Goal: Task Accomplishment & Management: Use online tool/utility

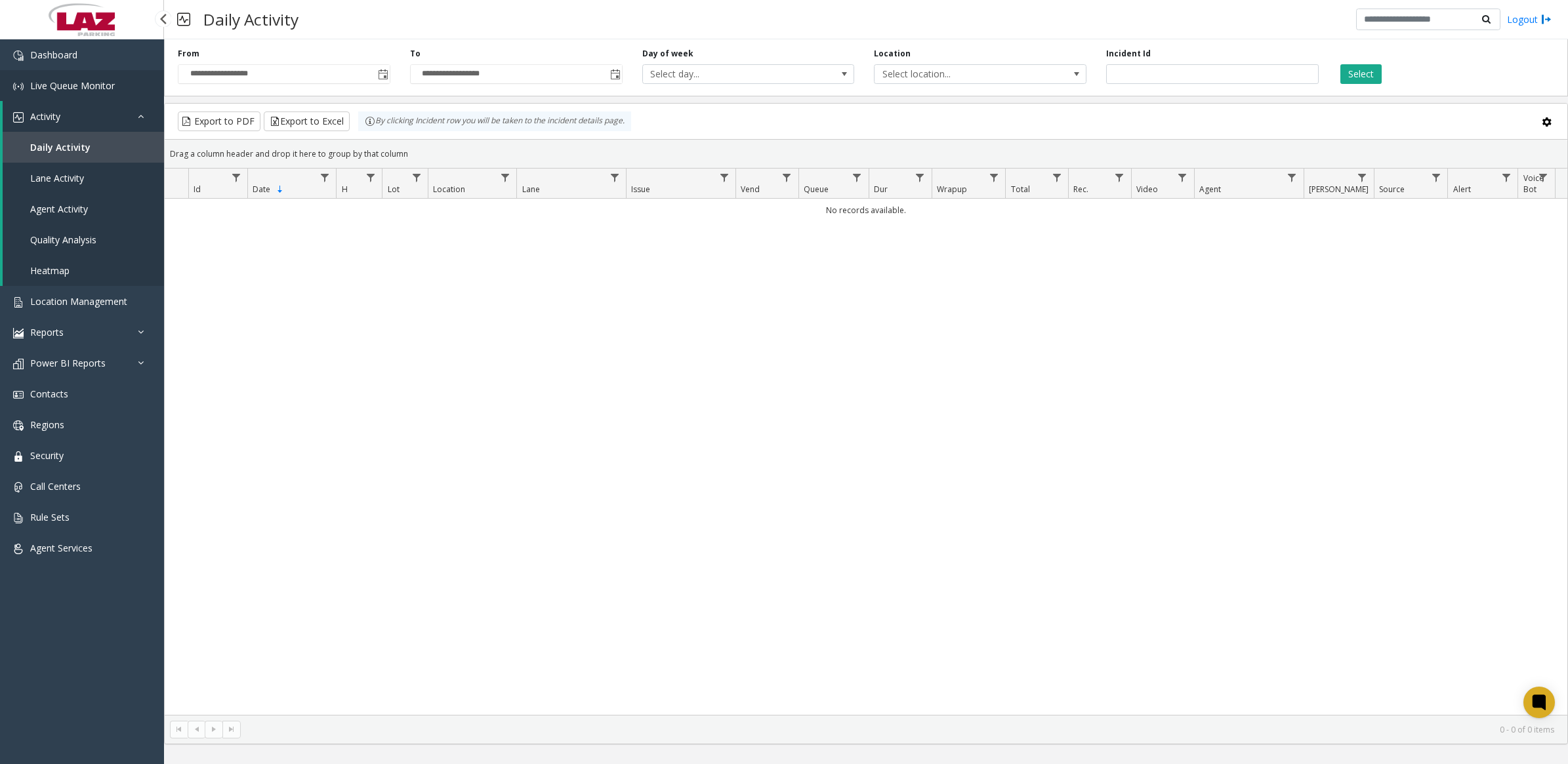
click at [57, 87] on span "Live Queue Monitor" at bounding box center [72, 85] width 85 height 13
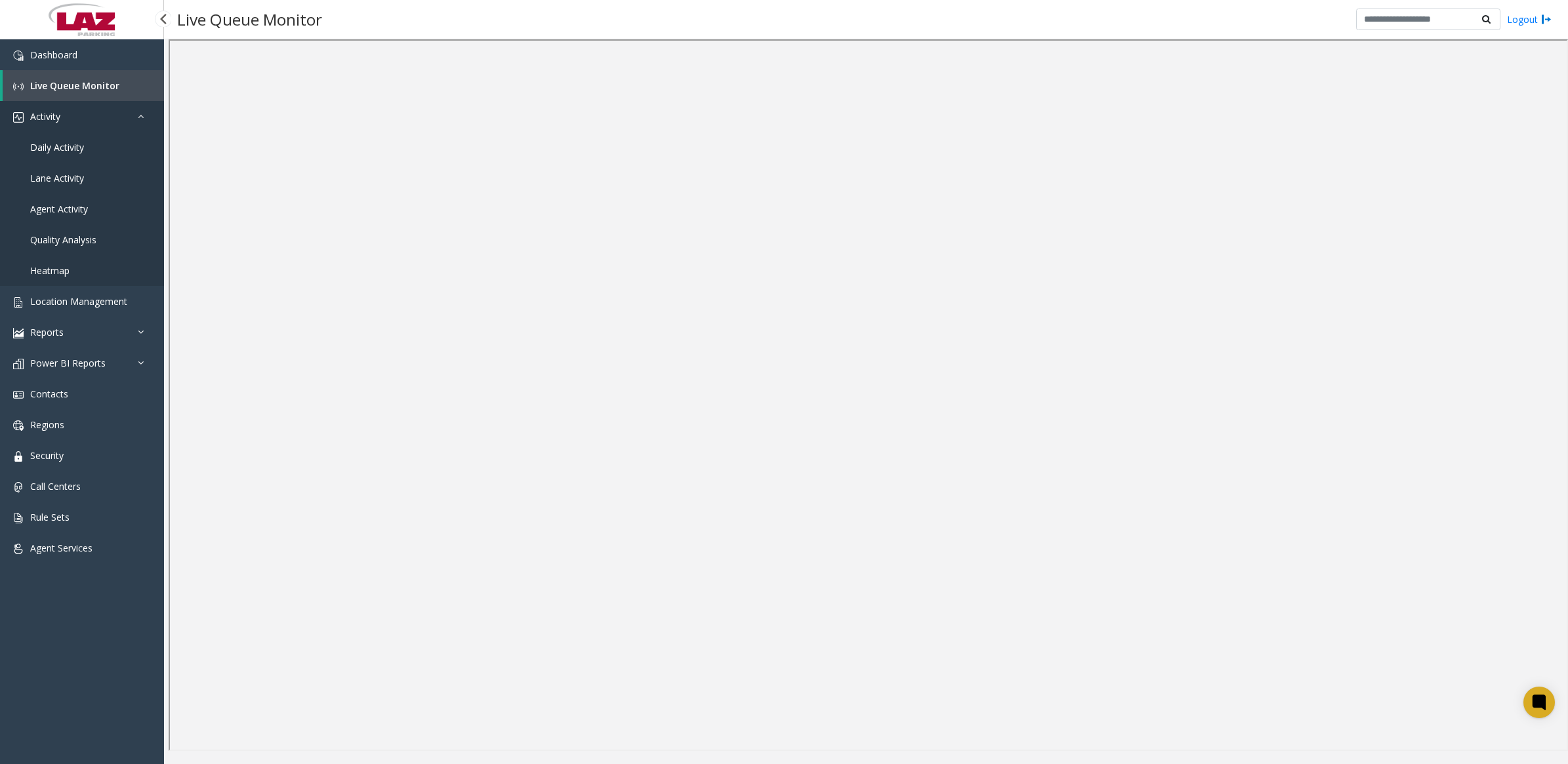
click at [37, 120] on span "Activity" at bounding box center [45, 116] width 30 height 13
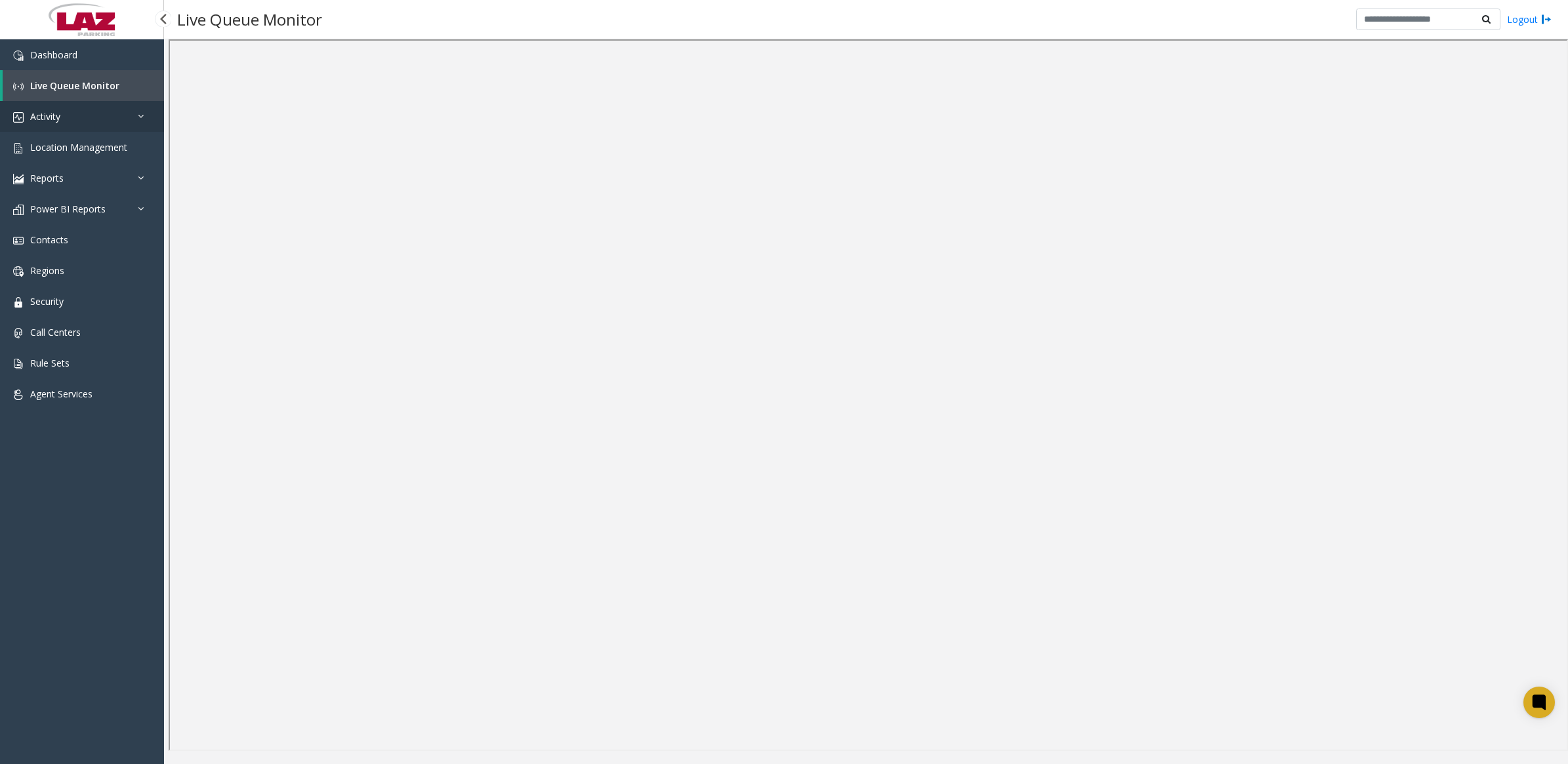
click at [37, 120] on span "Activity" at bounding box center [45, 116] width 30 height 13
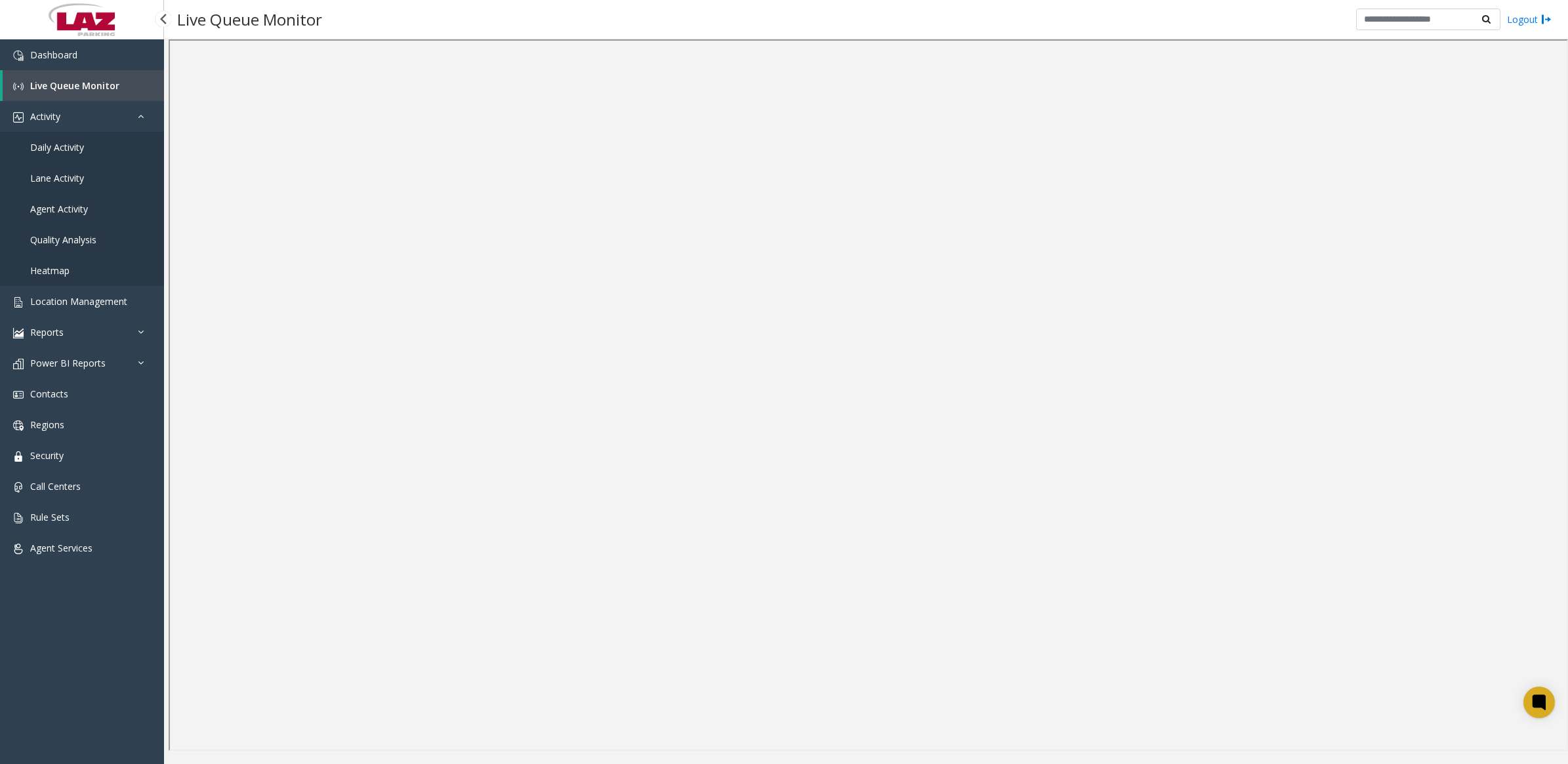
click at [49, 141] on span "Daily Activity" at bounding box center [57, 147] width 54 height 13
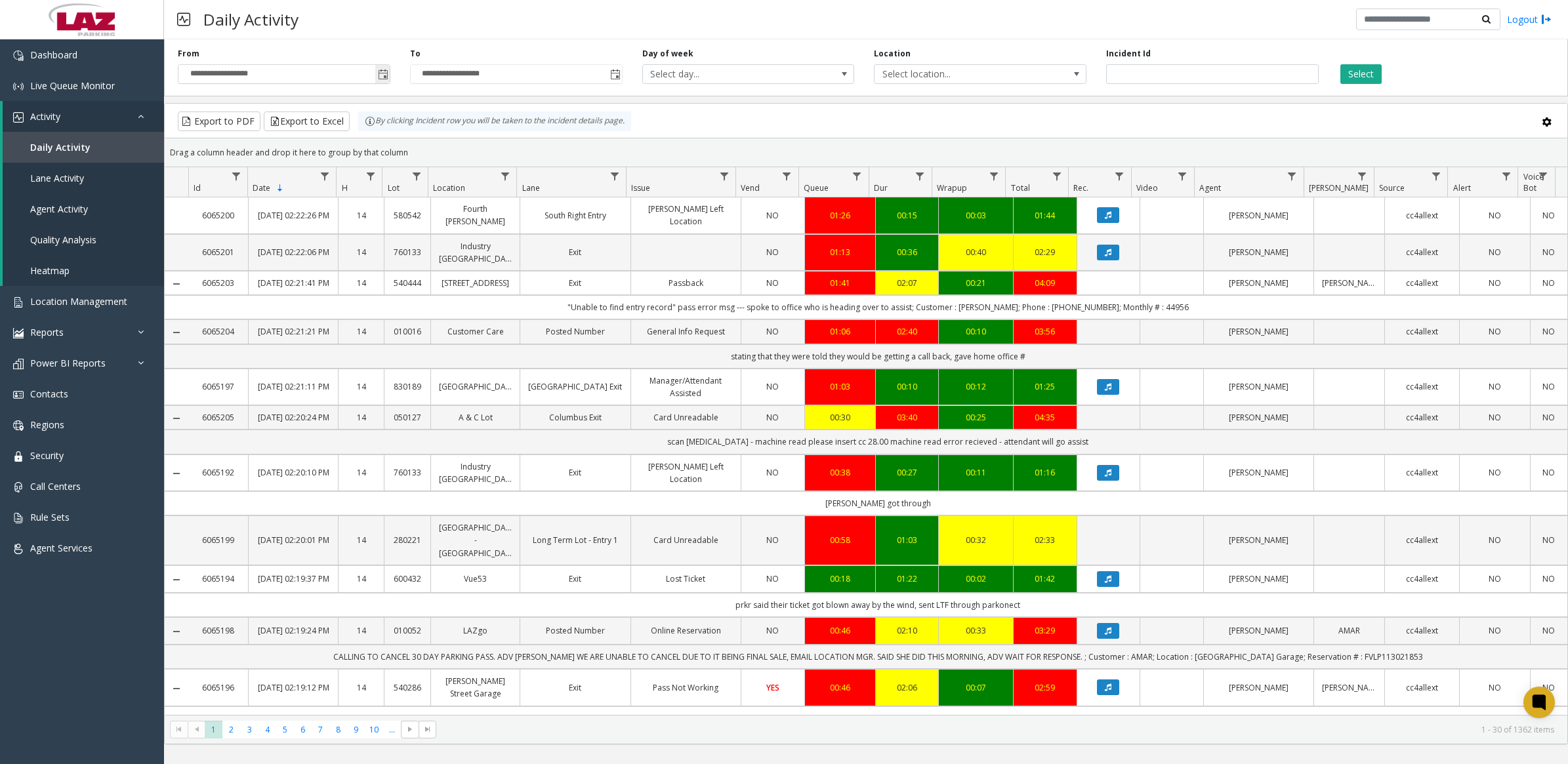
click at [381, 72] on span "Toggle popup" at bounding box center [383, 75] width 11 height 11
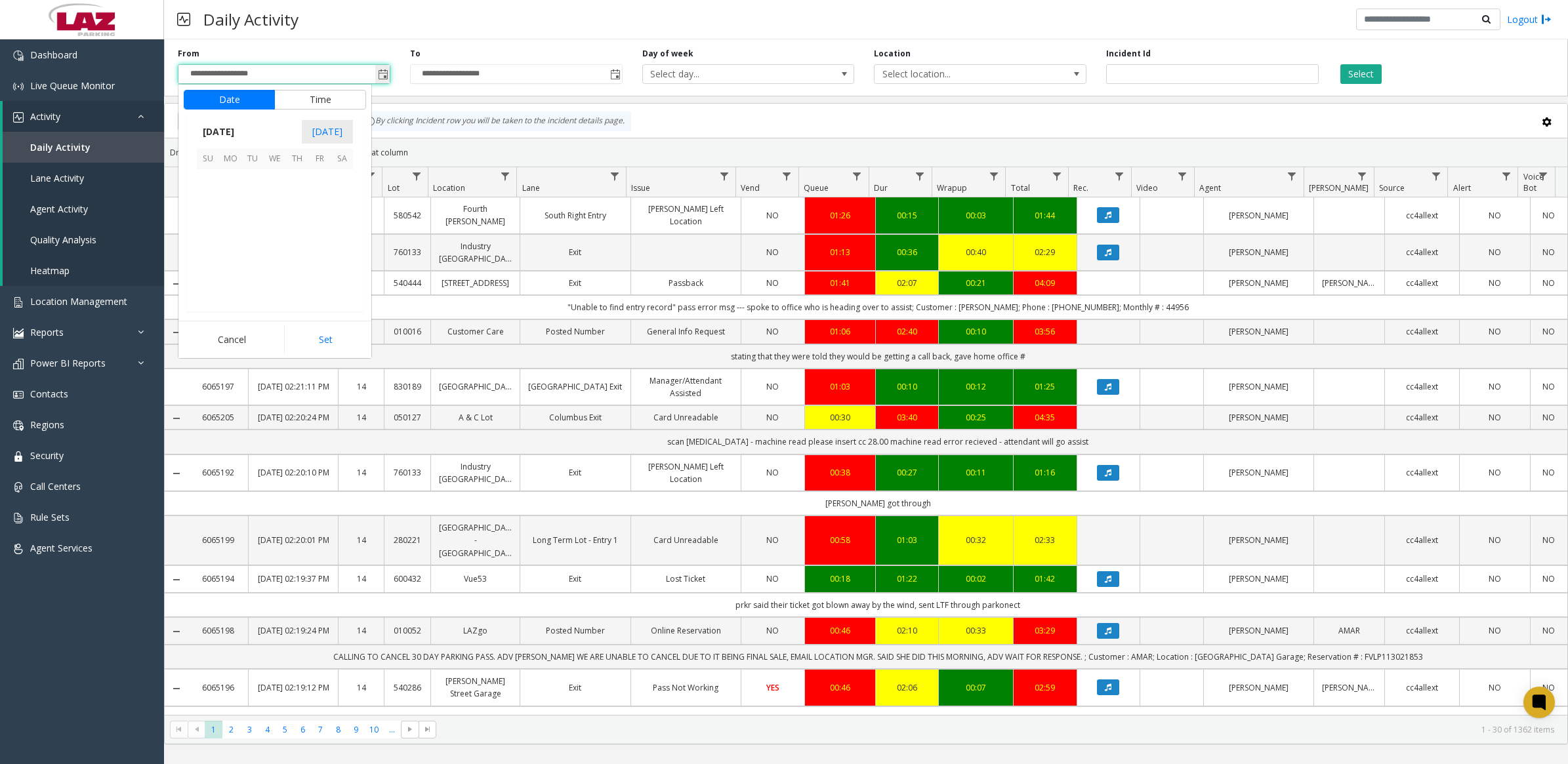
scroll to position [235045, 0]
click at [321, 100] on button "Time" at bounding box center [320, 100] width 92 height 20
click at [214, 262] on li "7" at bounding box center [216, 267] width 46 height 20
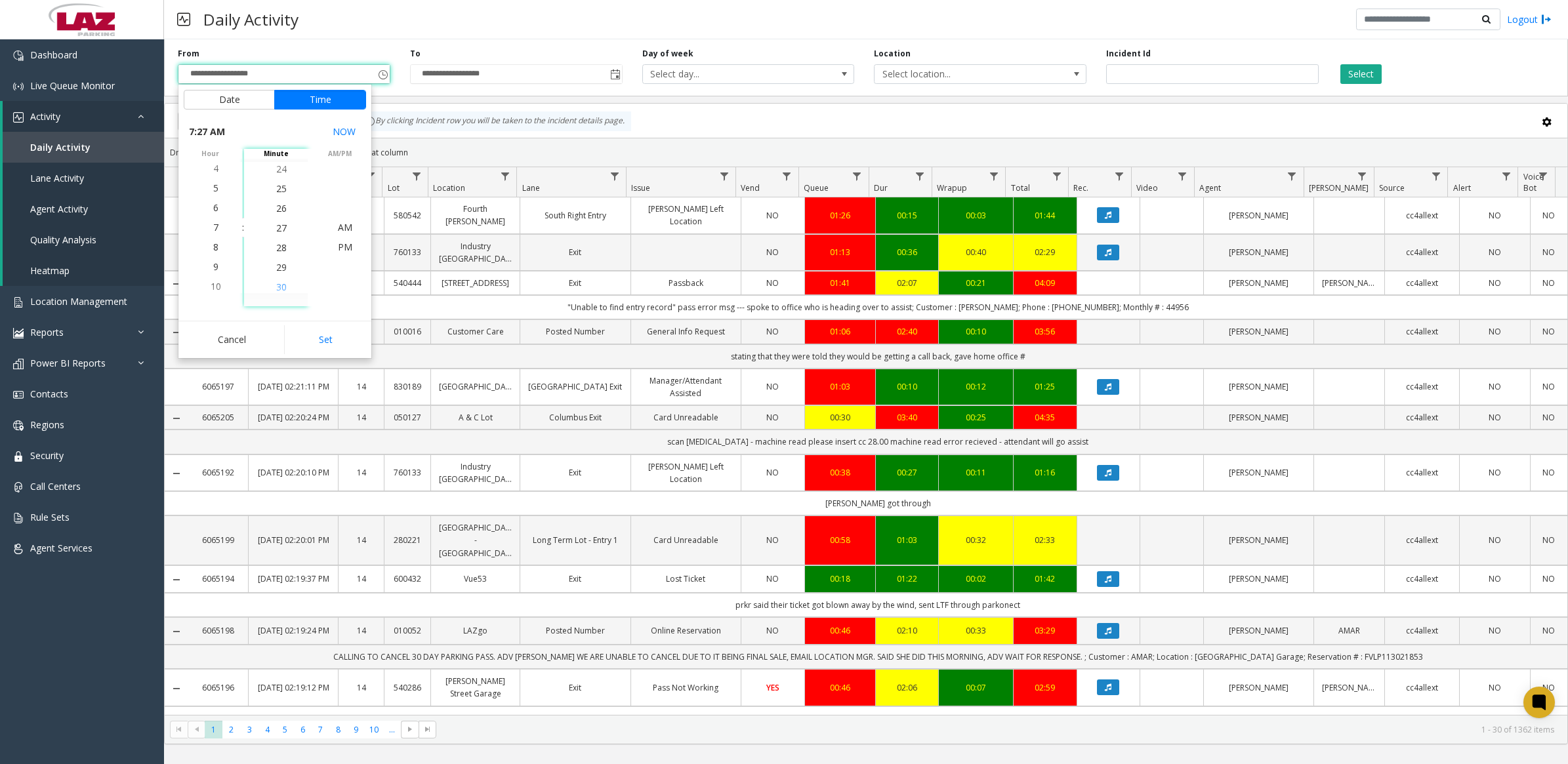
click at [286, 289] on li "30" at bounding box center [281, 287] width 46 height 20
click at [338, 231] on span "AM" at bounding box center [345, 227] width 14 height 13
click at [349, 341] on button "Set" at bounding box center [325, 339] width 83 height 29
type input "**********"
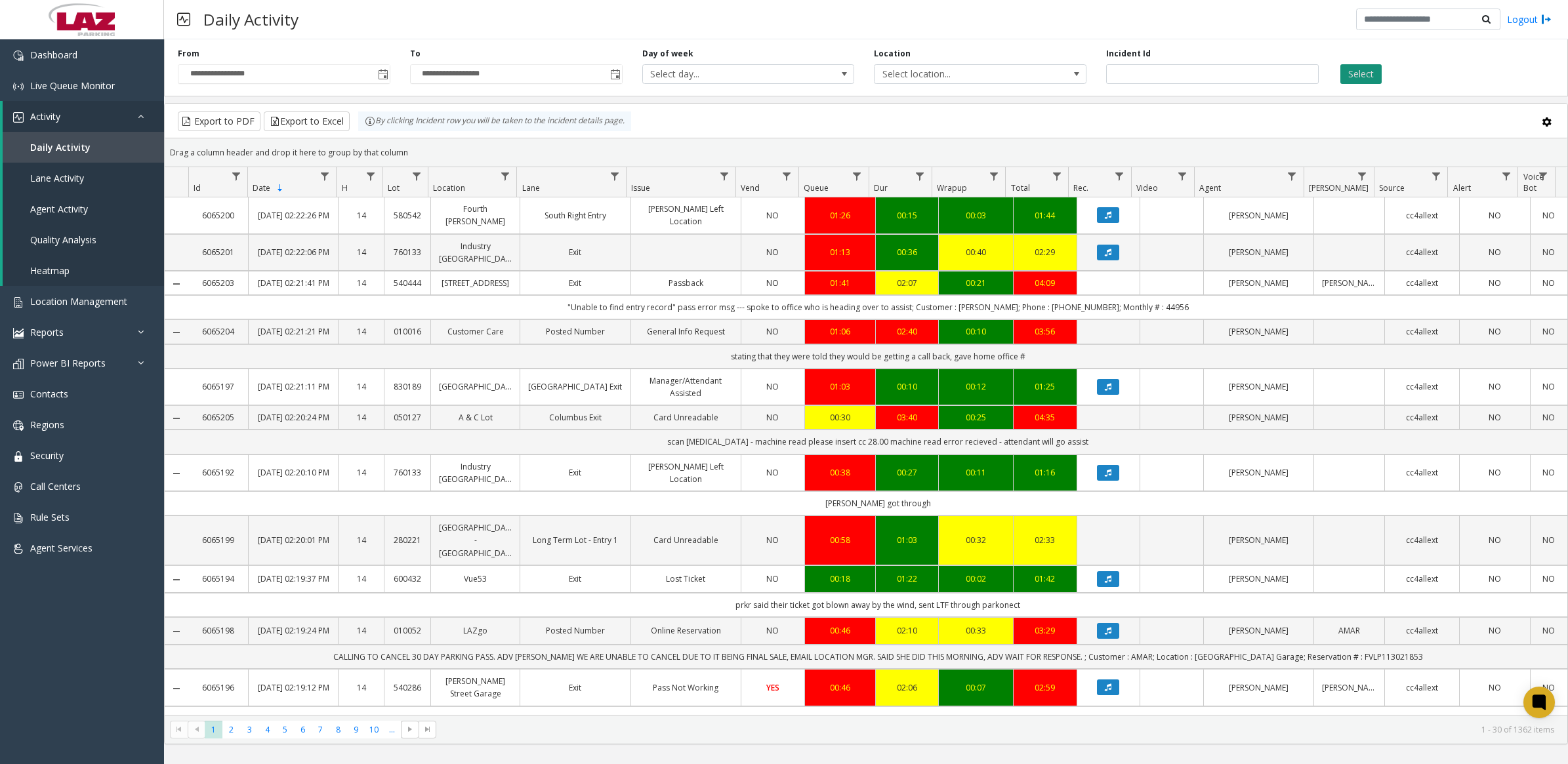
click at [1353, 78] on button "Select" at bounding box center [1360, 74] width 42 height 20
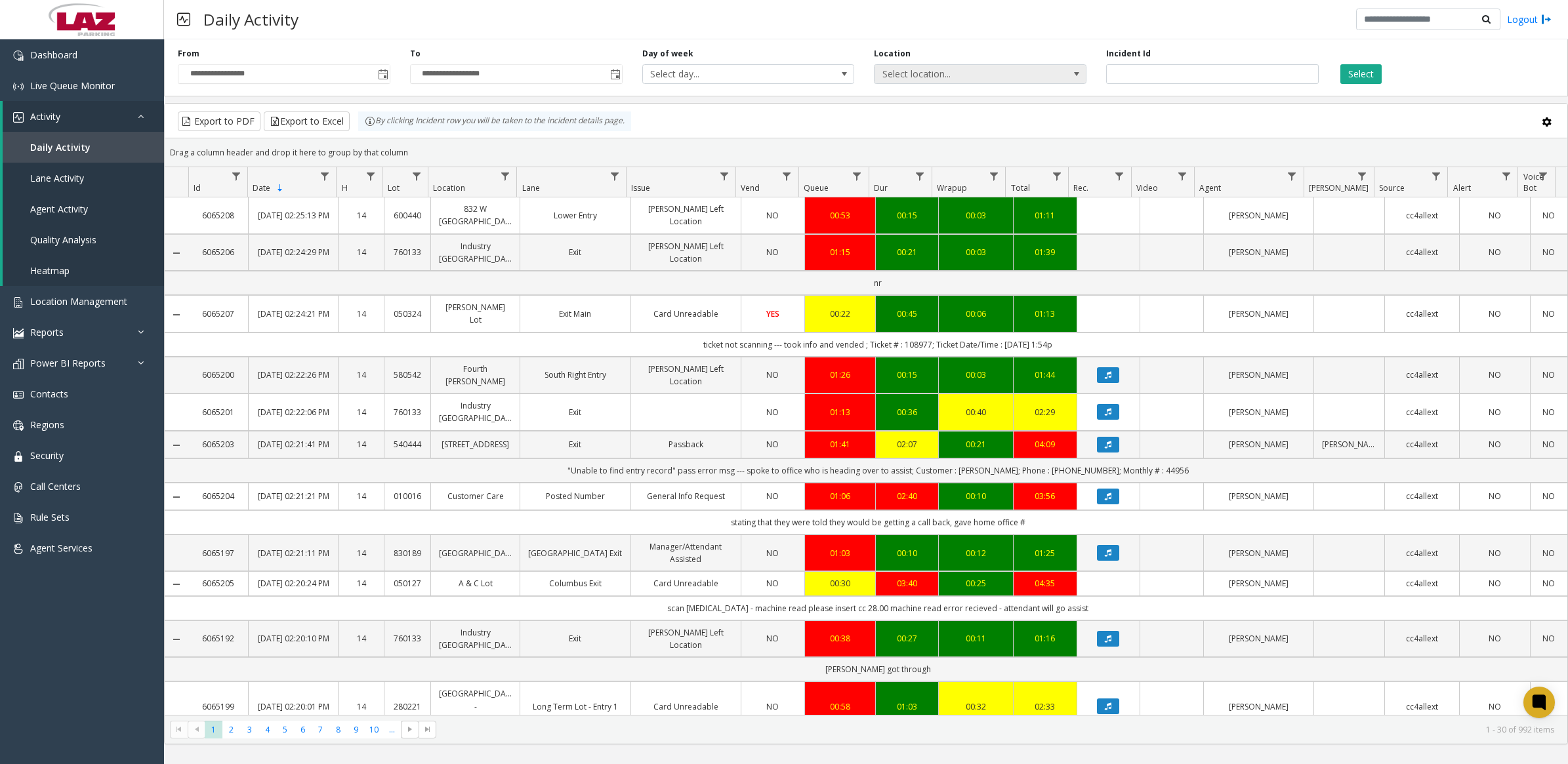
drag, startPoint x: 943, startPoint y: 69, endPoint x: 976, endPoint y: 78, distance: 34.2
click at [943, 69] on span "Select location..." at bounding box center [958, 74] width 168 height 18
type input "*******"
click at [892, 163] on li "100240 Chicago Meters" at bounding box center [980, 161] width 208 height 17
click at [1354, 84] on div "**********" at bounding box center [865, 65] width 1404 height 63
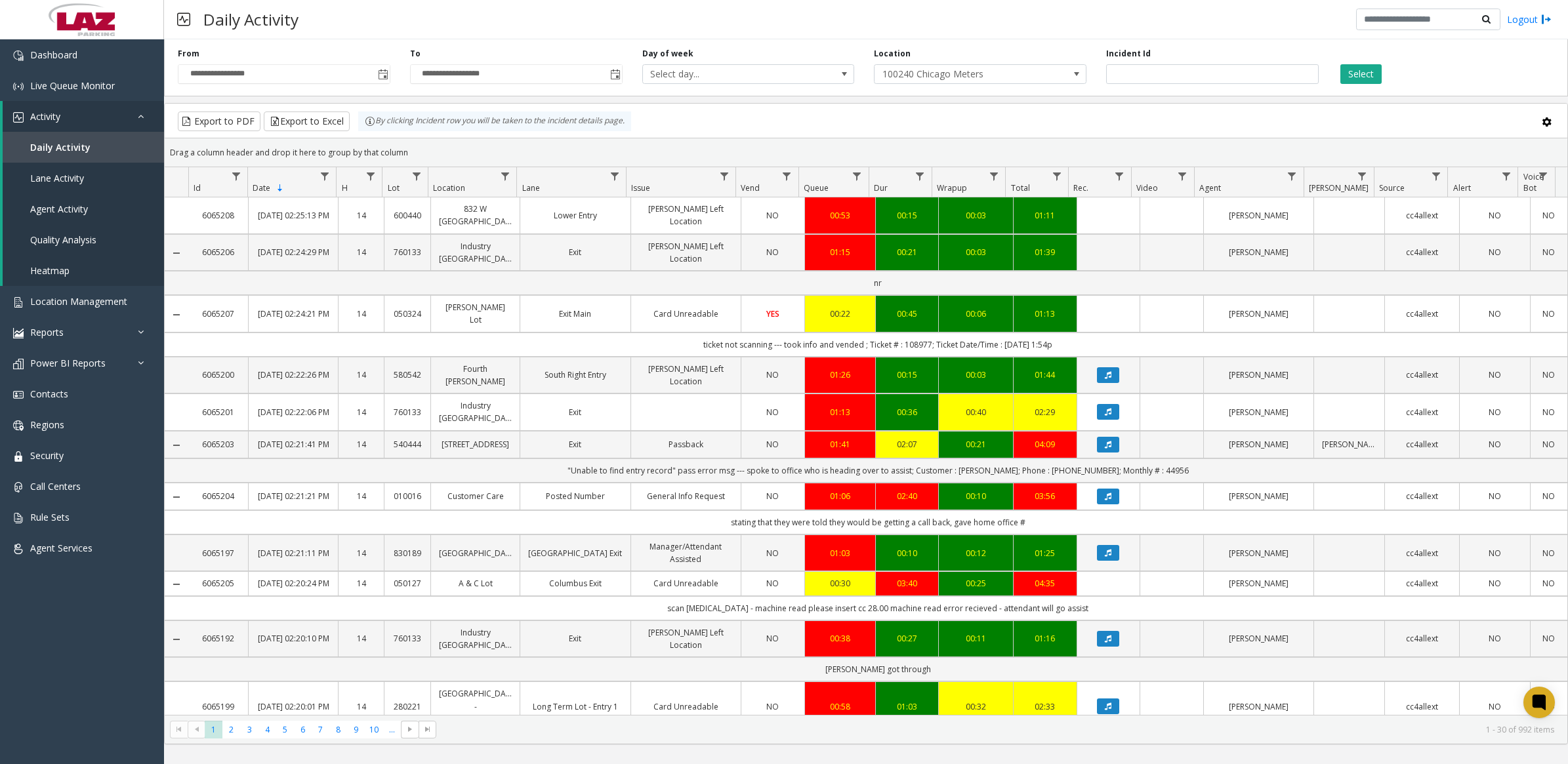
click at [1354, 84] on div "**********" at bounding box center [865, 65] width 1404 height 63
click at [1363, 74] on button "Select" at bounding box center [1360, 74] width 42 height 20
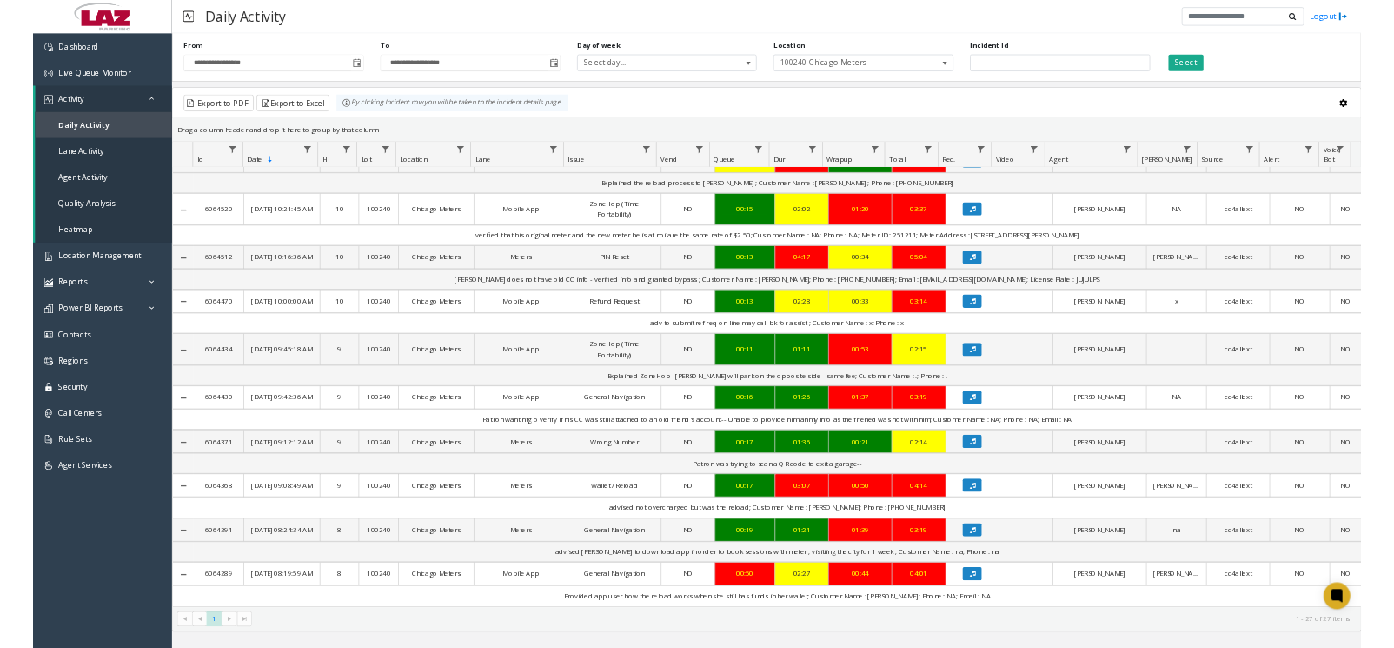
scroll to position [1532, 0]
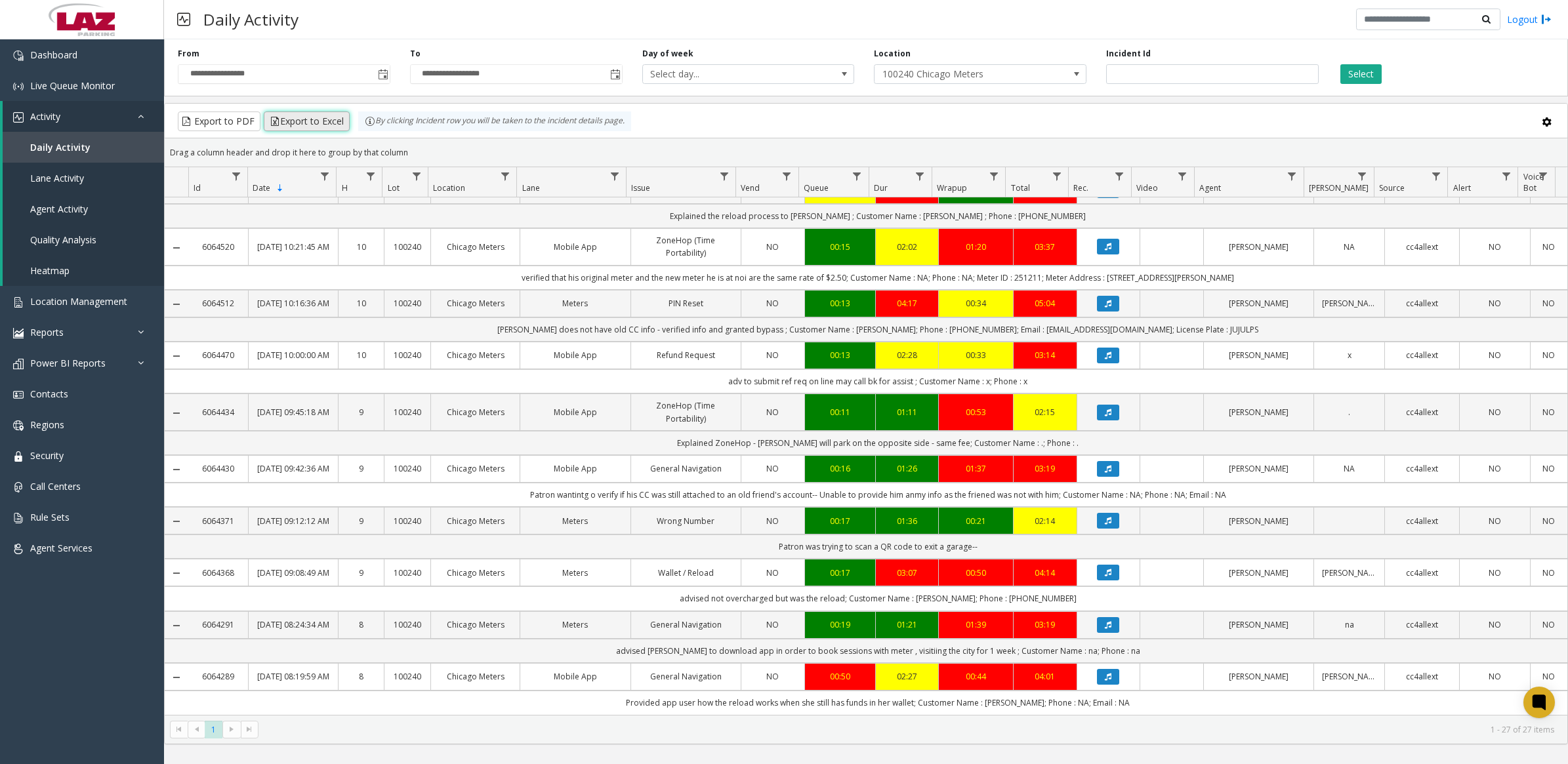
click at [309, 123] on button "Export to Excel" at bounding box center [306, 121] width 86 height 20
click at [1323, 128] on div "Export to PDF Export to Excel By clicking Incident row you will be taken to the…" at bounding box center [865, 121] width 1380 height 20
click at [1360, 73] on button "Select" at bounding box center [1360, 74] width 42 height 20
click at [315, 126] on button "Export to Excel" at bounding box center [306, 121] width 86 height 20
click at [981, 20] on div "Daily Activity Logout" at bounding box center [865, 20] width 1404 height 39
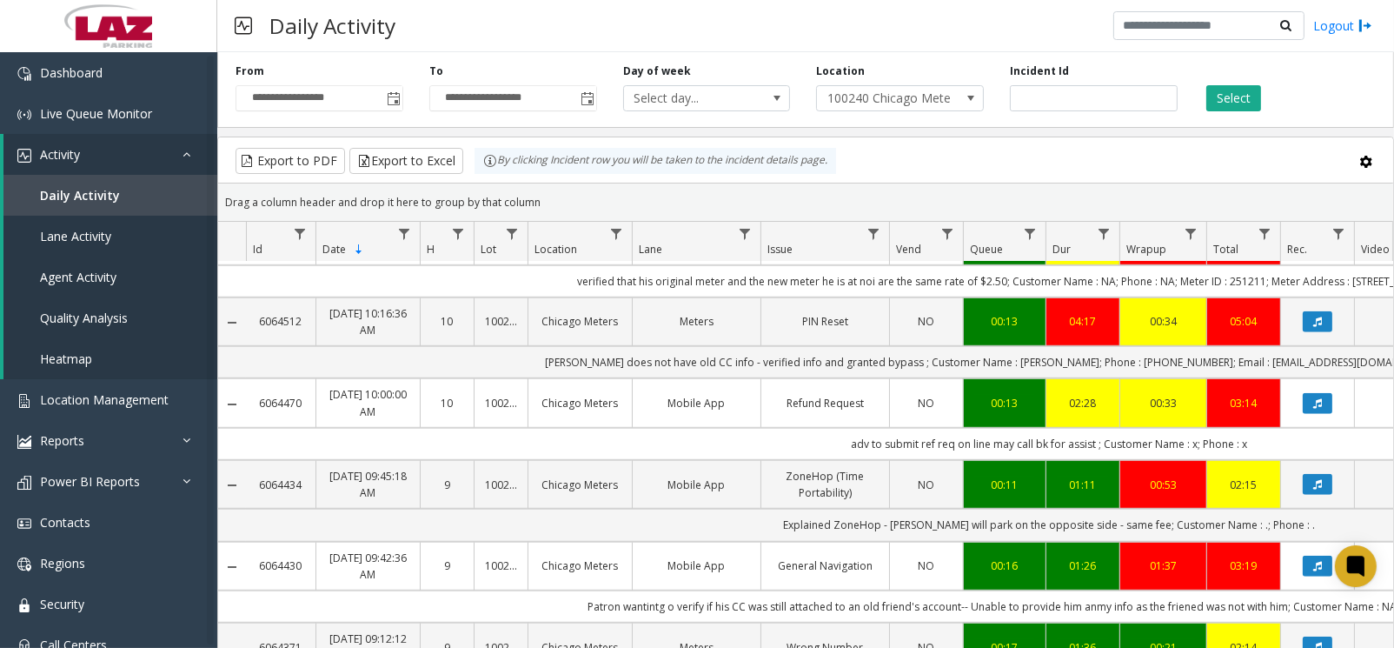
scroll to position [1510, 0]
